Goal: Task Accomplishment & Management: Manage account settings

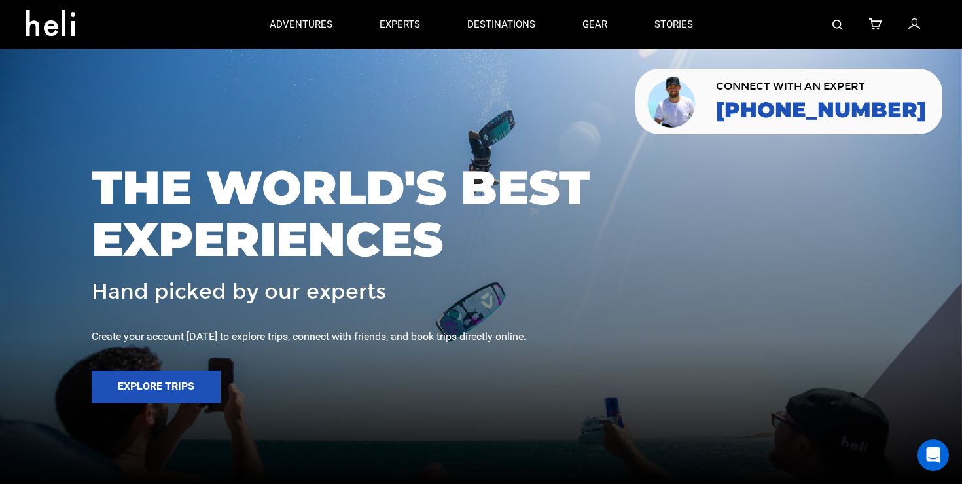
click at [912, 24] on icon at bounding box center [915, 24] width 12 height 17
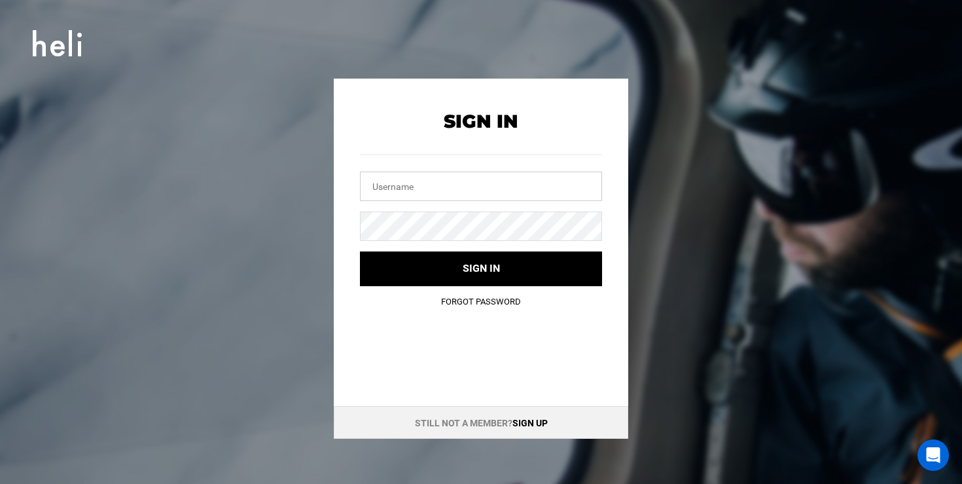
type input "[EMAIL_ADDRESS][DOMAIN_NAME]"
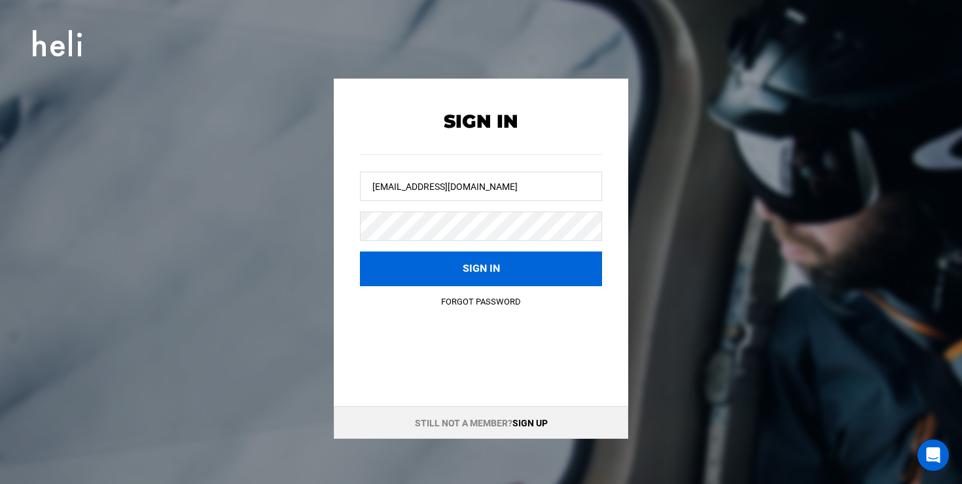
click at [447, 267] on button "Sign in" at bounding box center [481, 268] width 242 height 35
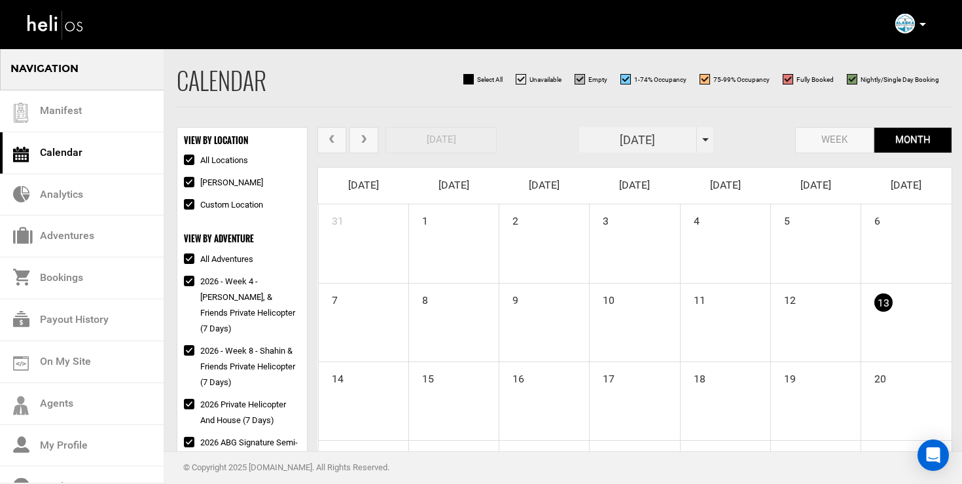
click at [702, 145] on div "[DATE]" at bounding box center [646, 140] width 134 height 26
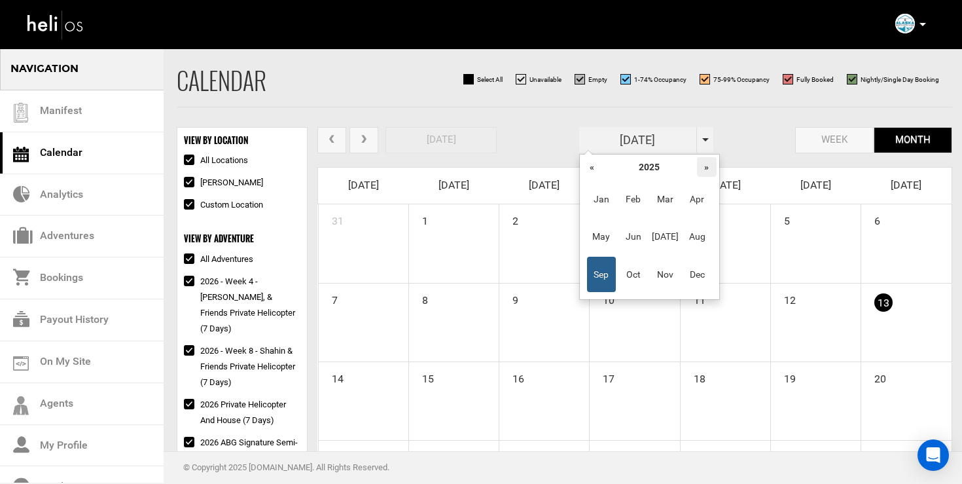
click at [710, 168] on th "»" at bounding box center [707, 167] width 20 height 20
click at [668, 196] on span "Mar" at bounding box center [665, 198] width 29 height 35
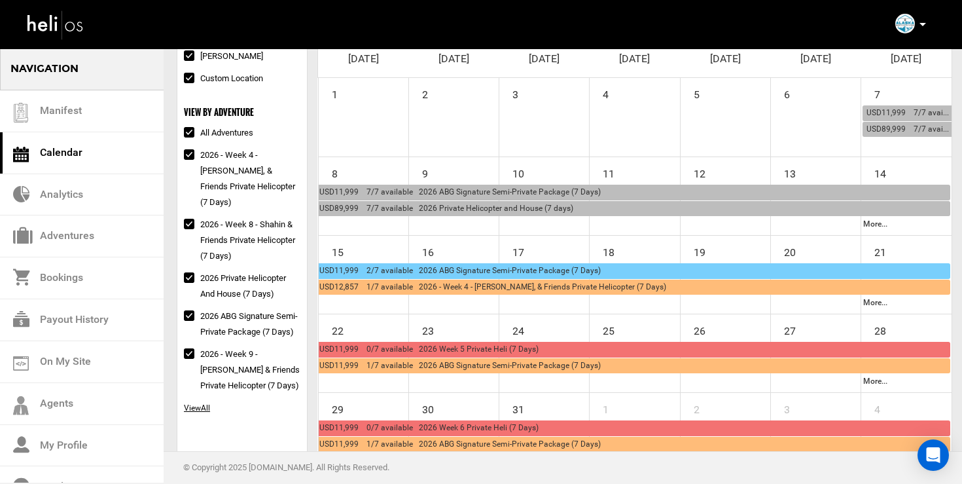
scroll to position [128, 0]
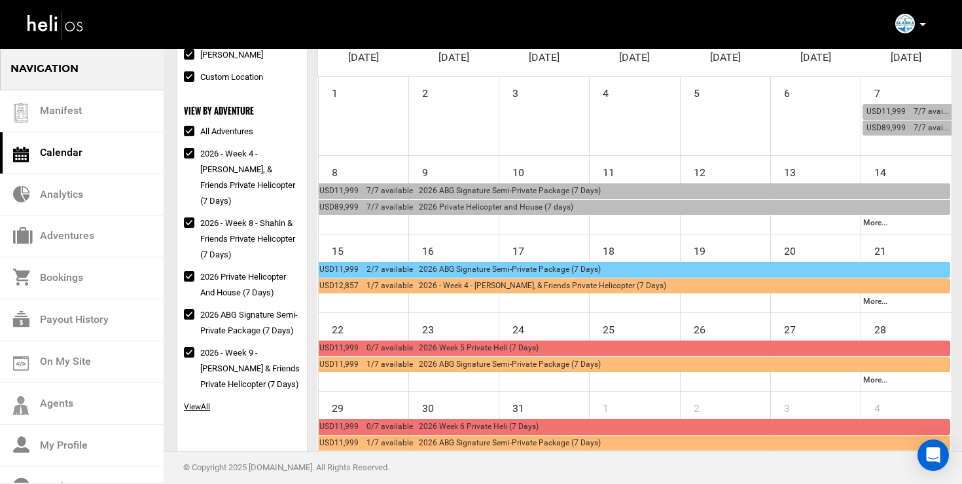
click at [482, 272] on span "USD11,999 2/7 available 2026 ABG Signature Semi-Private Package (7 Days)" at bounding box center [460, 268] width 282 height 9
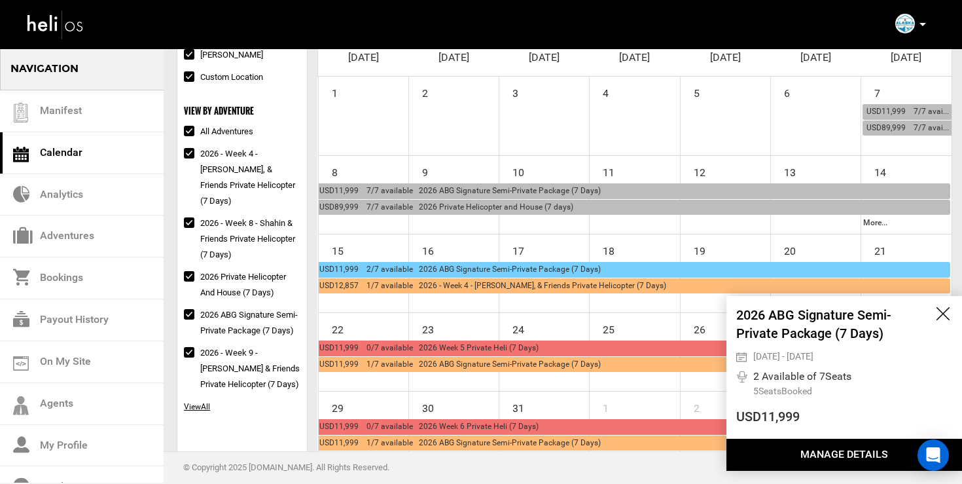
click at [813, 452] on button "Manage Details" at bounding box center [845, 455] width 236 height 32
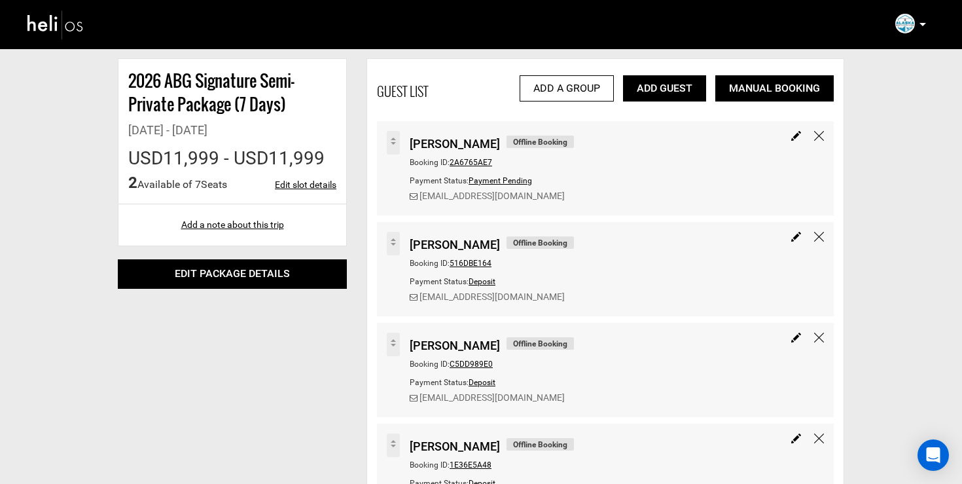
scroll to position [172, 0]
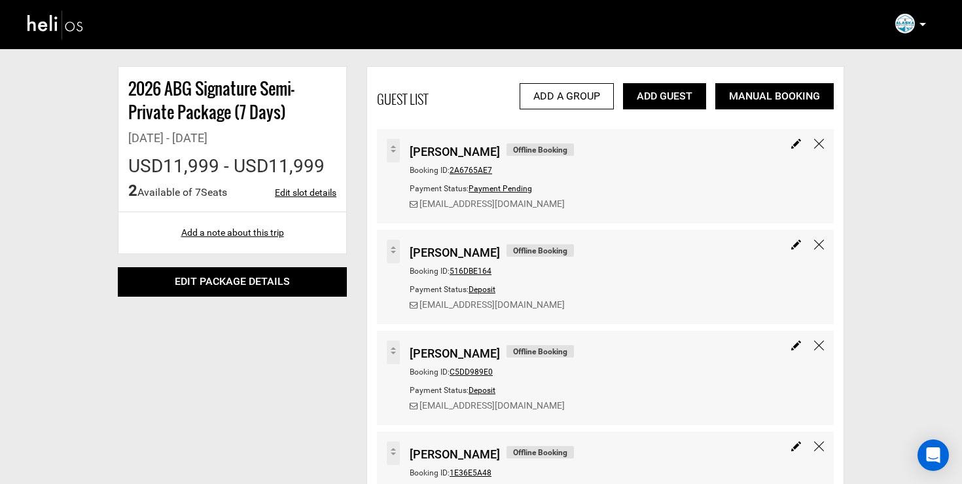
click at [796, 145] on img at bounding box center [797, 144] width 10 height 10
type input "[PERSON_NAME]"
type input "11999"
select select "1"
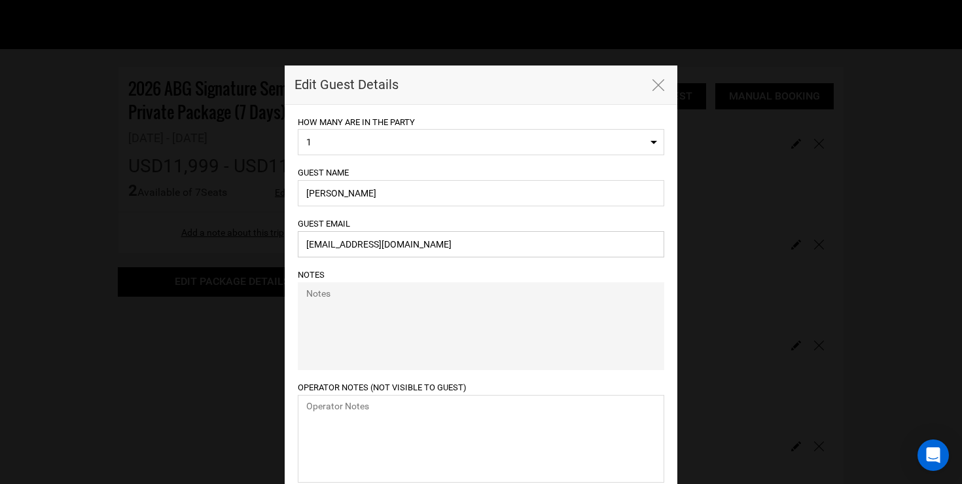
click at [386, 246] on input "[EMAIL_ADDRESS][DOMAIN_NAME]" at bounding box center [481, 244] width 367 height 26
paste input "mpainter@hollandhart"
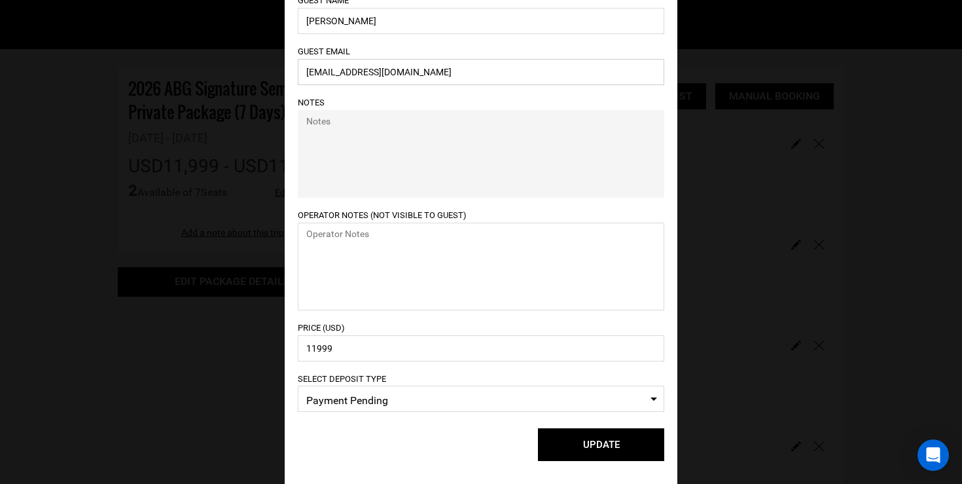
type input "[EMAIL_ADDRESS][DOMAIN_NAME]"
click at [356, 412] on span "Select Deposit Type Payment Pending" at bounding box center [481, 399] width 367 height 26
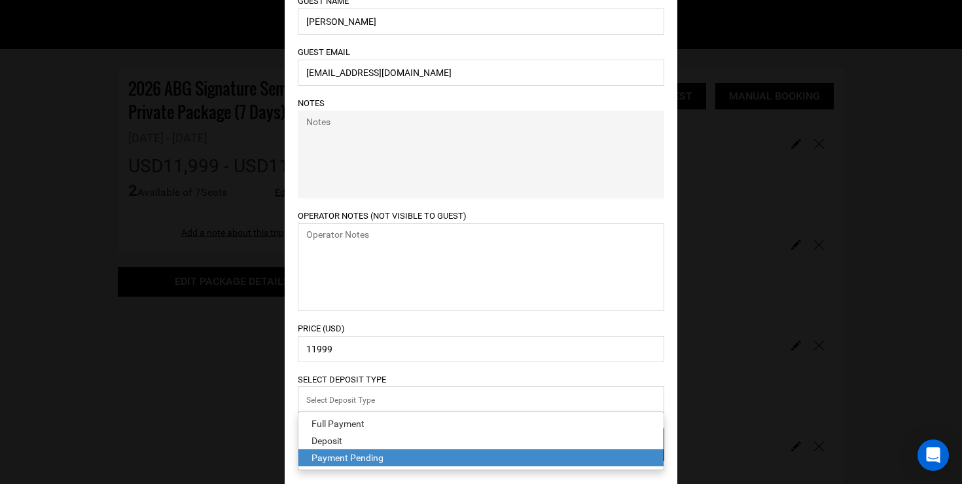
scroll to position [172, 0]
click at [346, 436] on div "Deposit" at bounding box center [481, 440] width 339 height 13
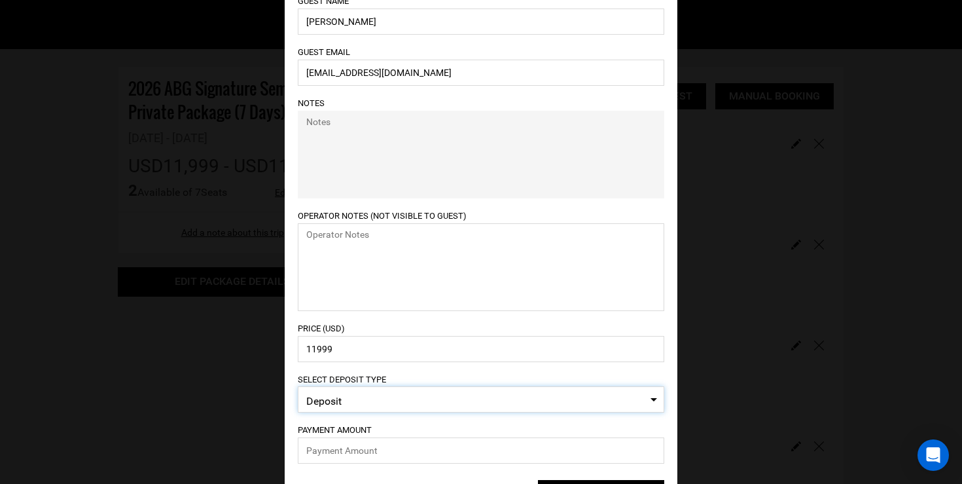
scroll to position [223, 0]
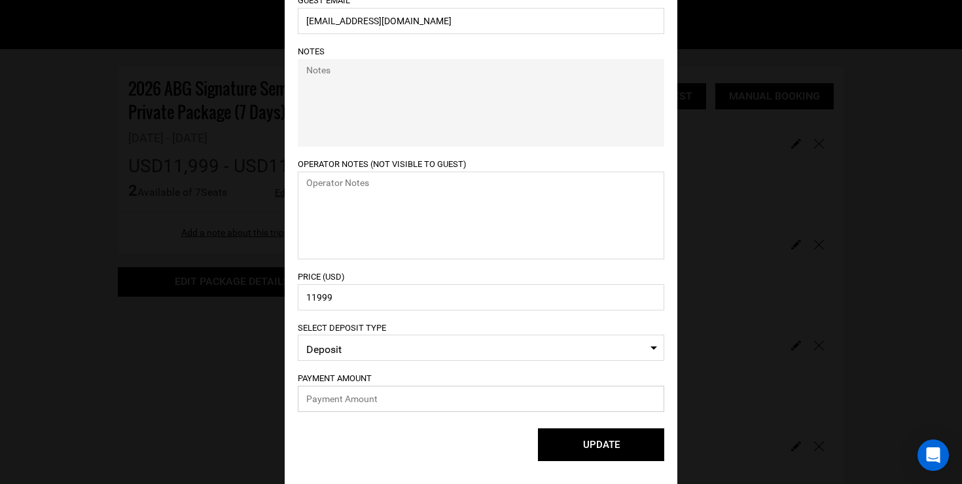
click at [409, 395] on input "text" at bounding box center [481, 399] width 367 height 26
paste input "2999.75"
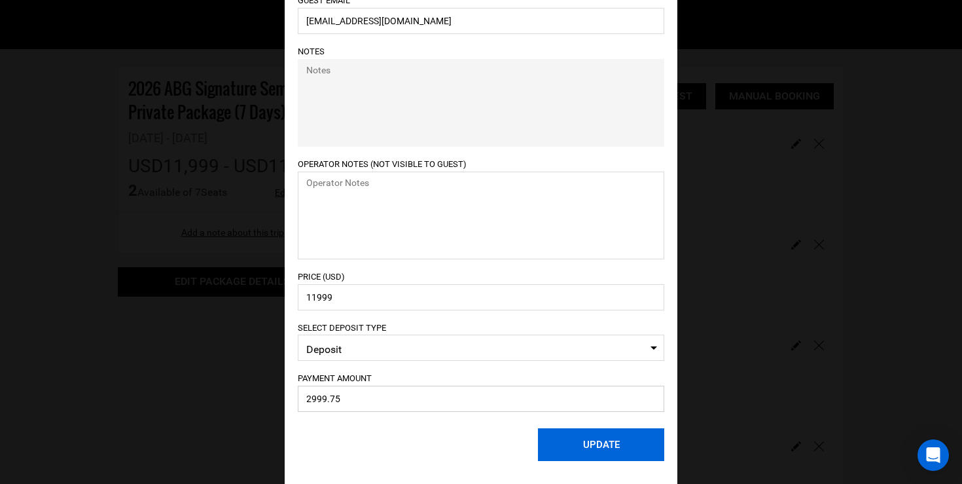
type input "2999.75"
click at [591, 433] on button "UPDATE" at bounding box center [601, 444] width 126 height 33
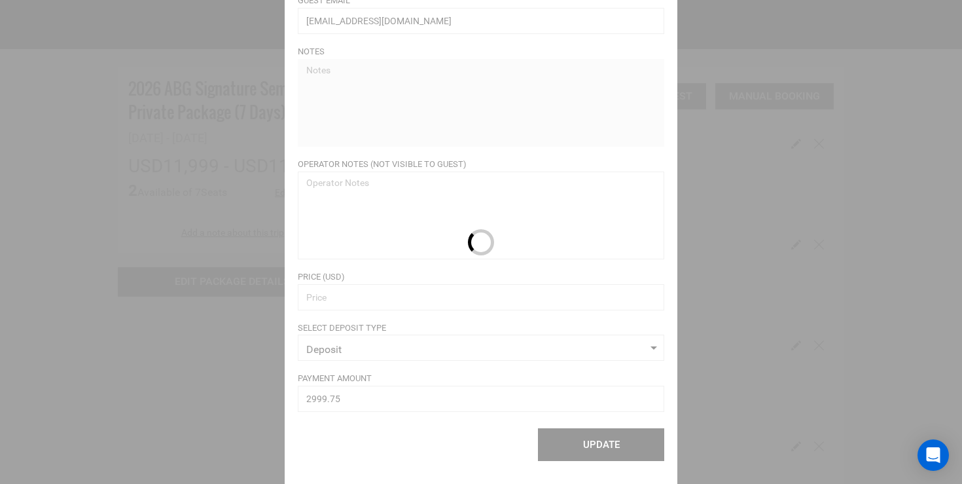
select select "1"
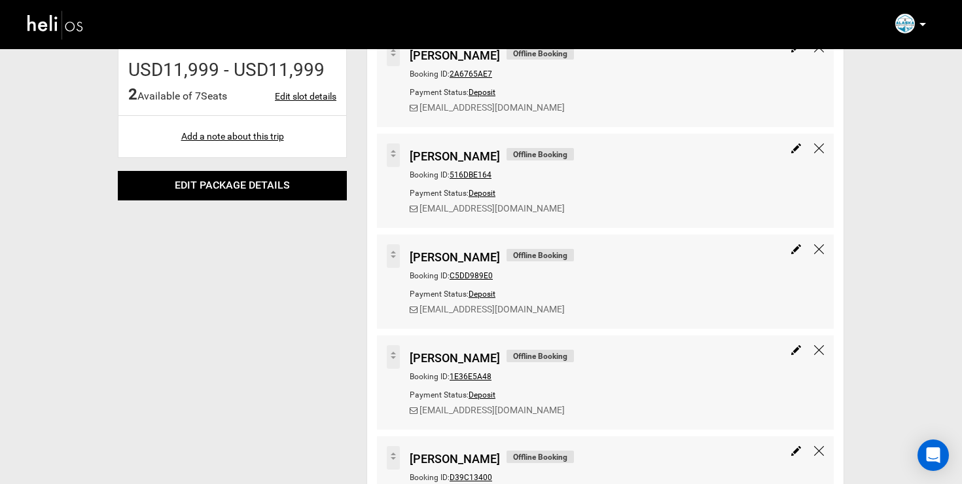
scroll to position [410, 0]
